Goal: Find specific page/section

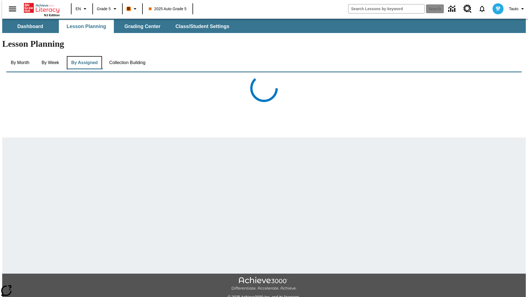
click at [83, 56] on button "By Assigned" at bounding box center [84, 62] width 35 height 13
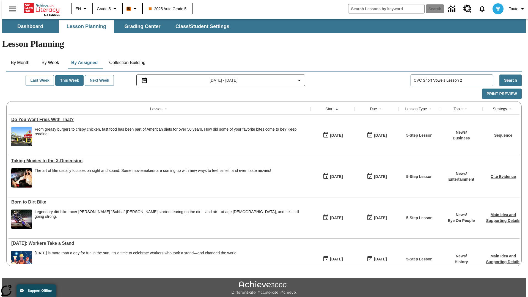
type input "CVC Short Vowels Lesson 2"
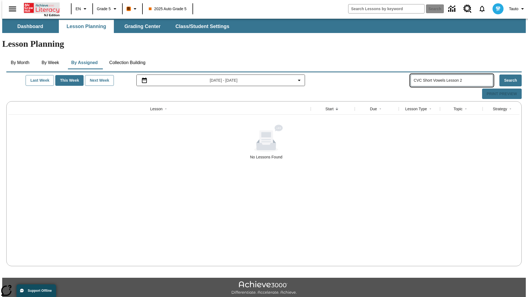
click at [40, 7] on icon "Home" at bounding box center [42, 7] width 37 height 11
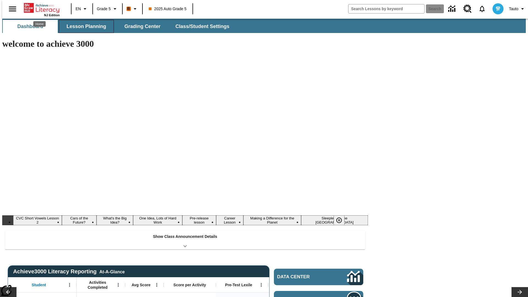
click at [84, 26] on button "Lesson Planning" at bounding box center [86, 26] width 55 height 13
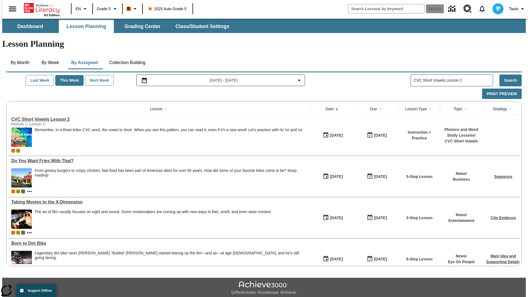
type input "CVC Short Vowels Lesson 2"
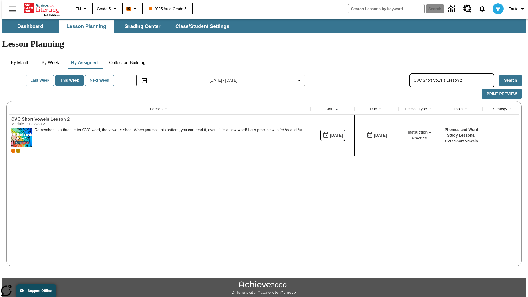
click at [330, 132] on div "[DATE]" at bounding box center [336, 135] width 13 height 7
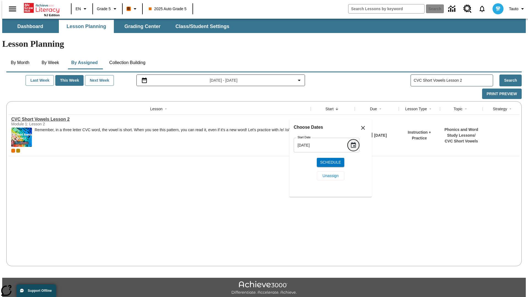
click at [355, 142] on icon "Choose date, selected date is Sep 13, 2025" at bounding box center [353, 144] width 5 height 5
